Goal: Transaction & Acquisition: Purchase product/service

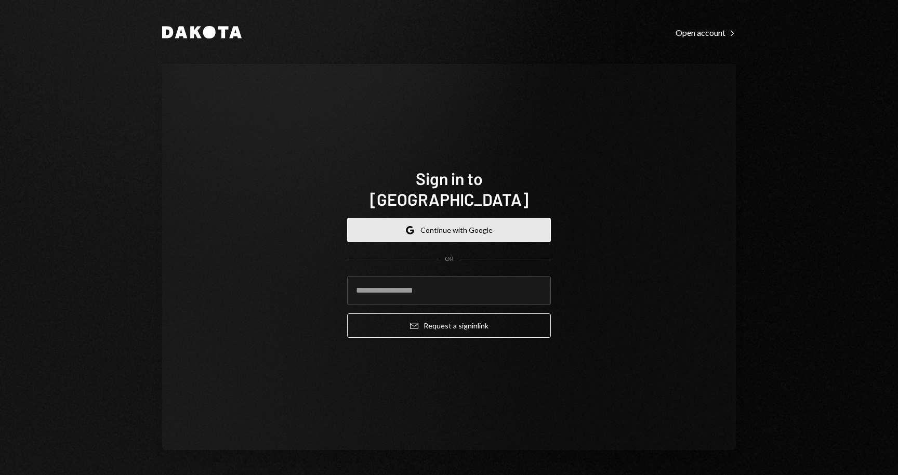
click at [483, 218] on button "Google Continue with Google" at bounding box center [449, 230] width 204 height 24
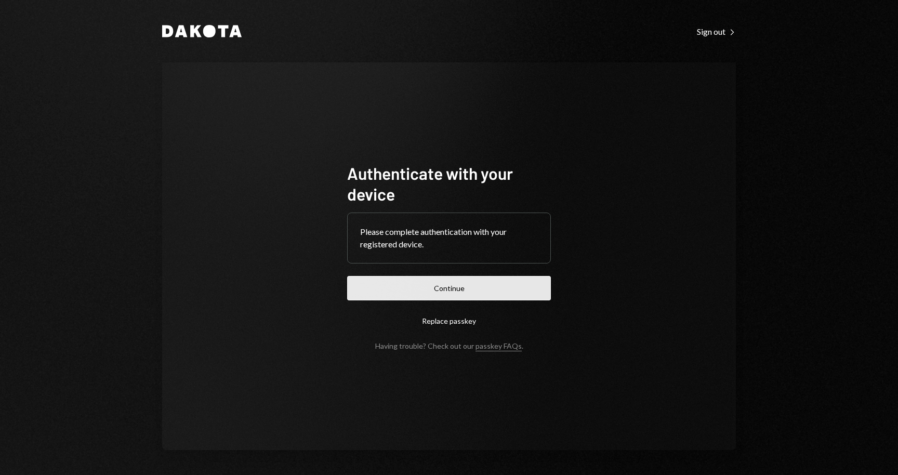
click at [482, 289] on button "Continue" at bounding box center [449, 288] width 204 height 24
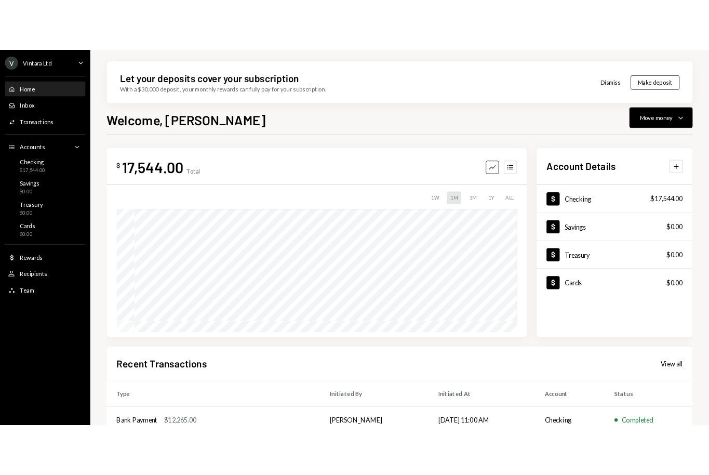
scroll to position [151, 0]
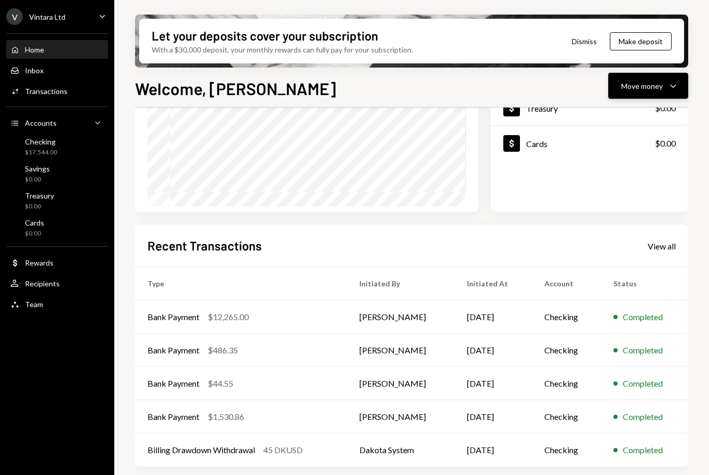
click at [658, 89] on div "Move money" at bounding box center [642, 86] width 42 height 11
click at [616, 121] on div "Send" at bounding box center [640, 117] width 76 height 11
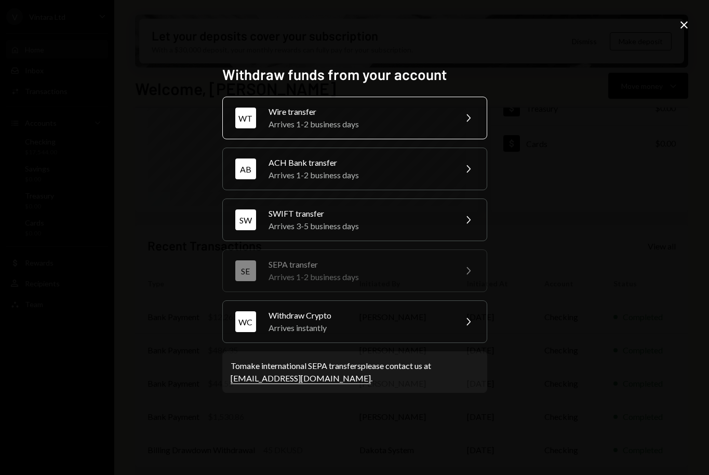
click at [385, 110] on div "Wire transfer" at bounding box center [359, 111] width 181 height 12
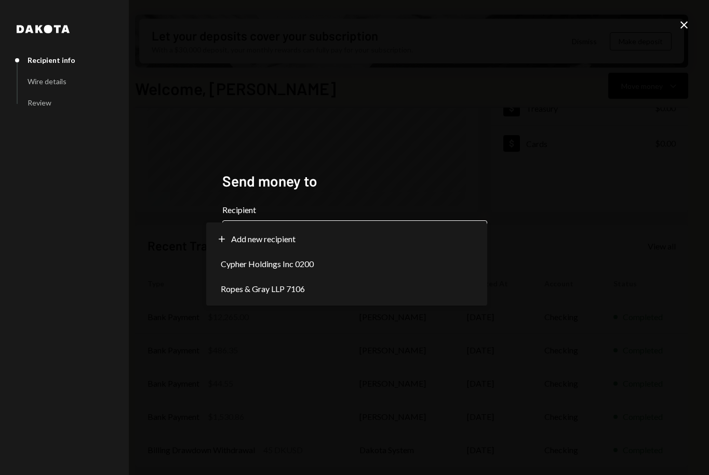
click at [312, 228] on body "V Vintara Ltd Caret Down Home Home Inbox Inbox Activities Transactions Accounts…" at bounding box center [354, 237] width 709 height 475
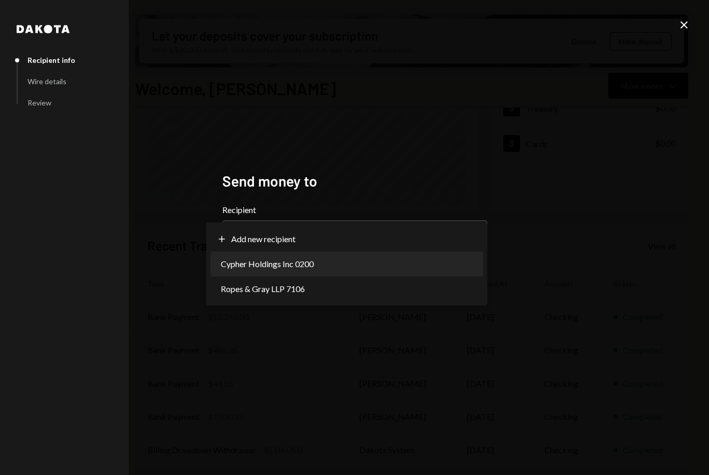
select select "**********"
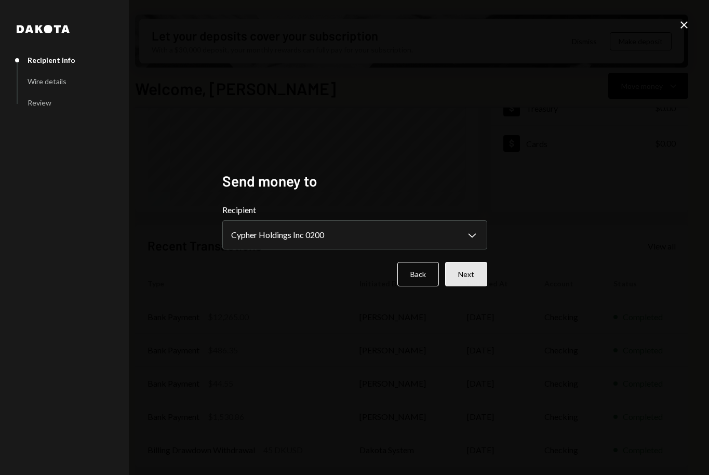
click at [470, 276] on button "Next" at bounding box center [466, 274] width 42 height 24
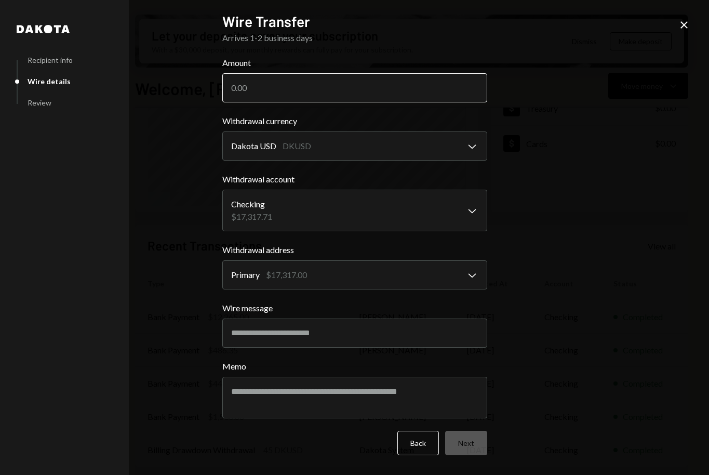
click at [273, 88] on input "Amount" at bounding box center [354, 87] width 265 height 29
type input "117"
click at [477, 445] on button "Next" at bounding box center [466, 443] width 42 height 24
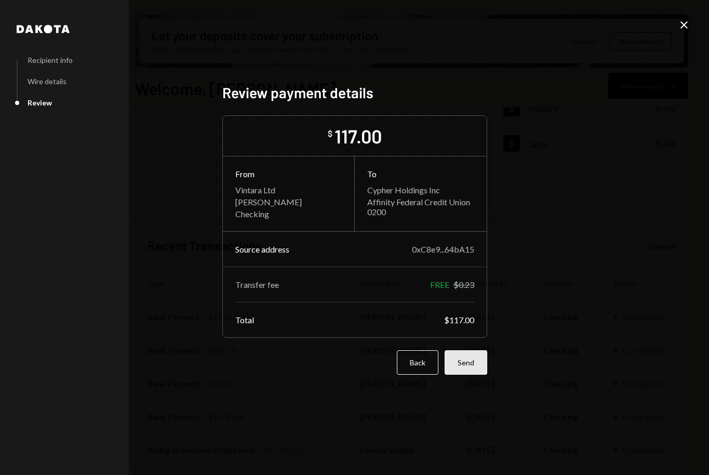
click at [473, 365] on button "Send" at bounding box center [466, 362] width 43 height 24
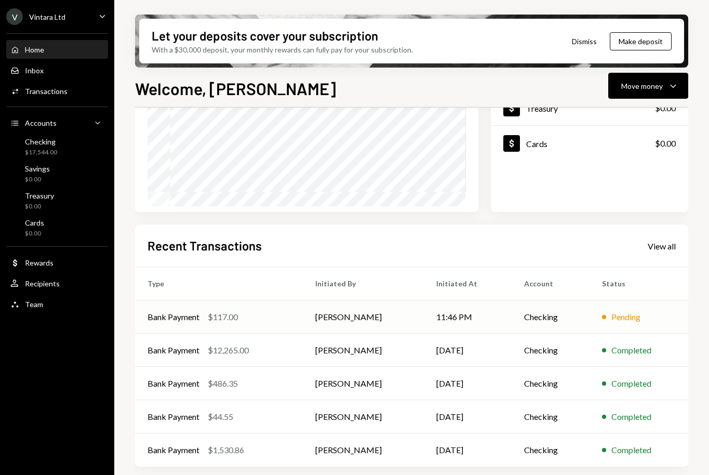
click at [333, 316] on td "Phillip Park" at bounding box center [364, 316] width 122 height 33
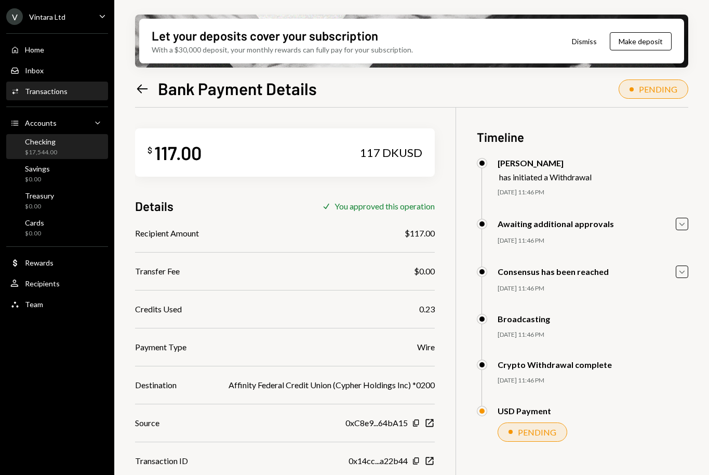
click at [54, 148] on div "$17,544.00" at bounding box center [41, 152] width 32 height 9
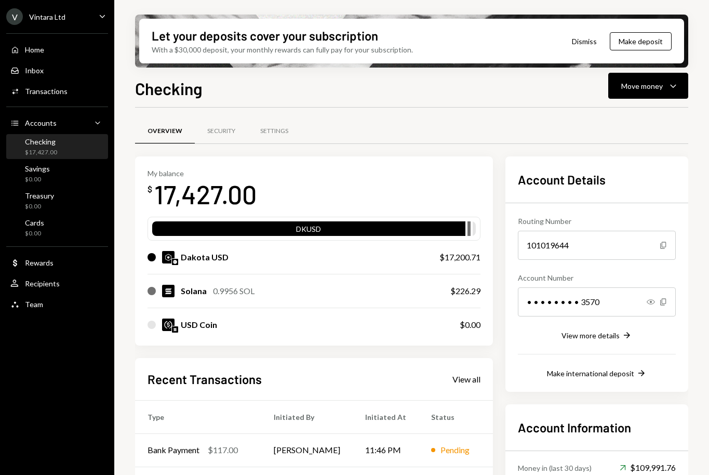
scroll to position [134, 0]
